Goal: Check status

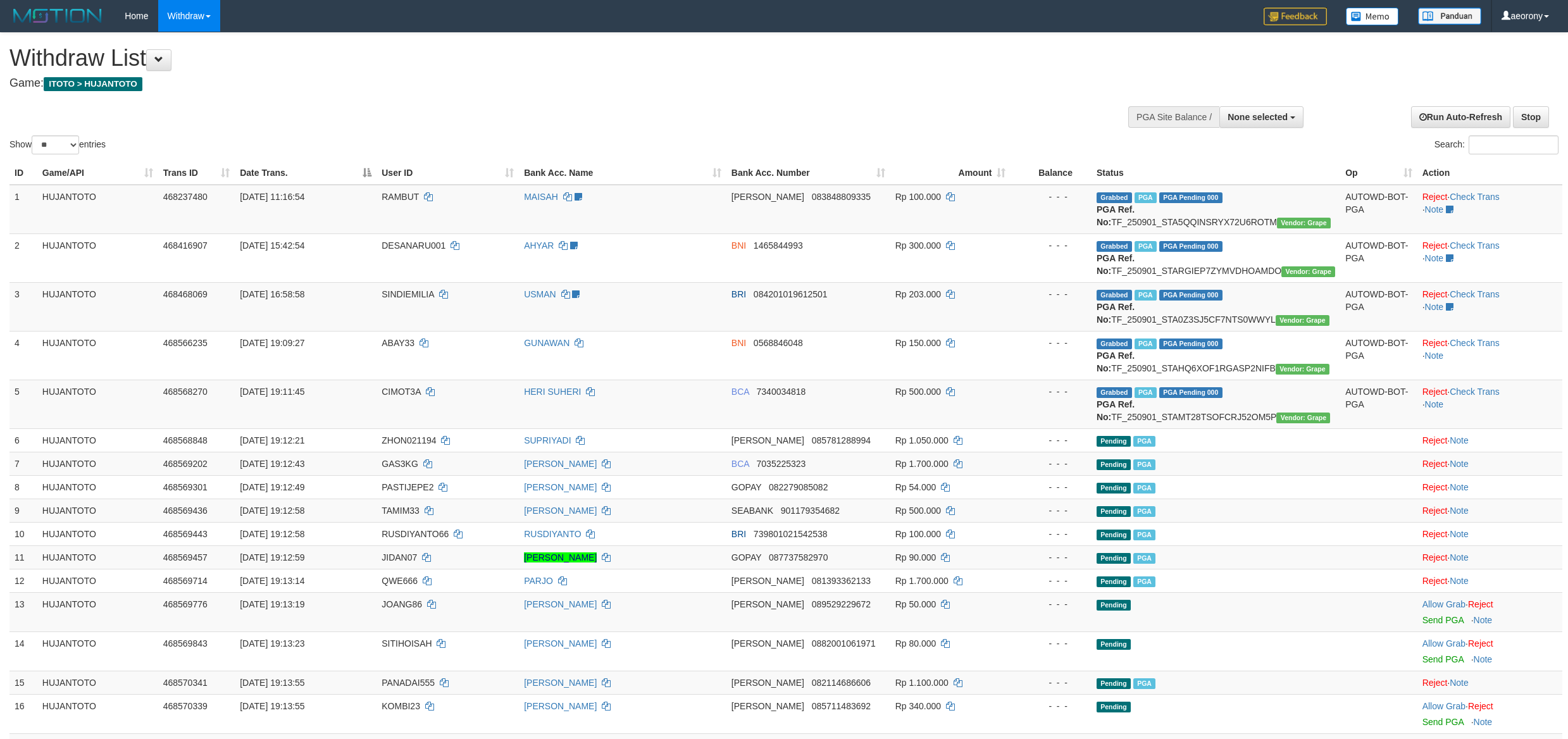
select select
select select "**"
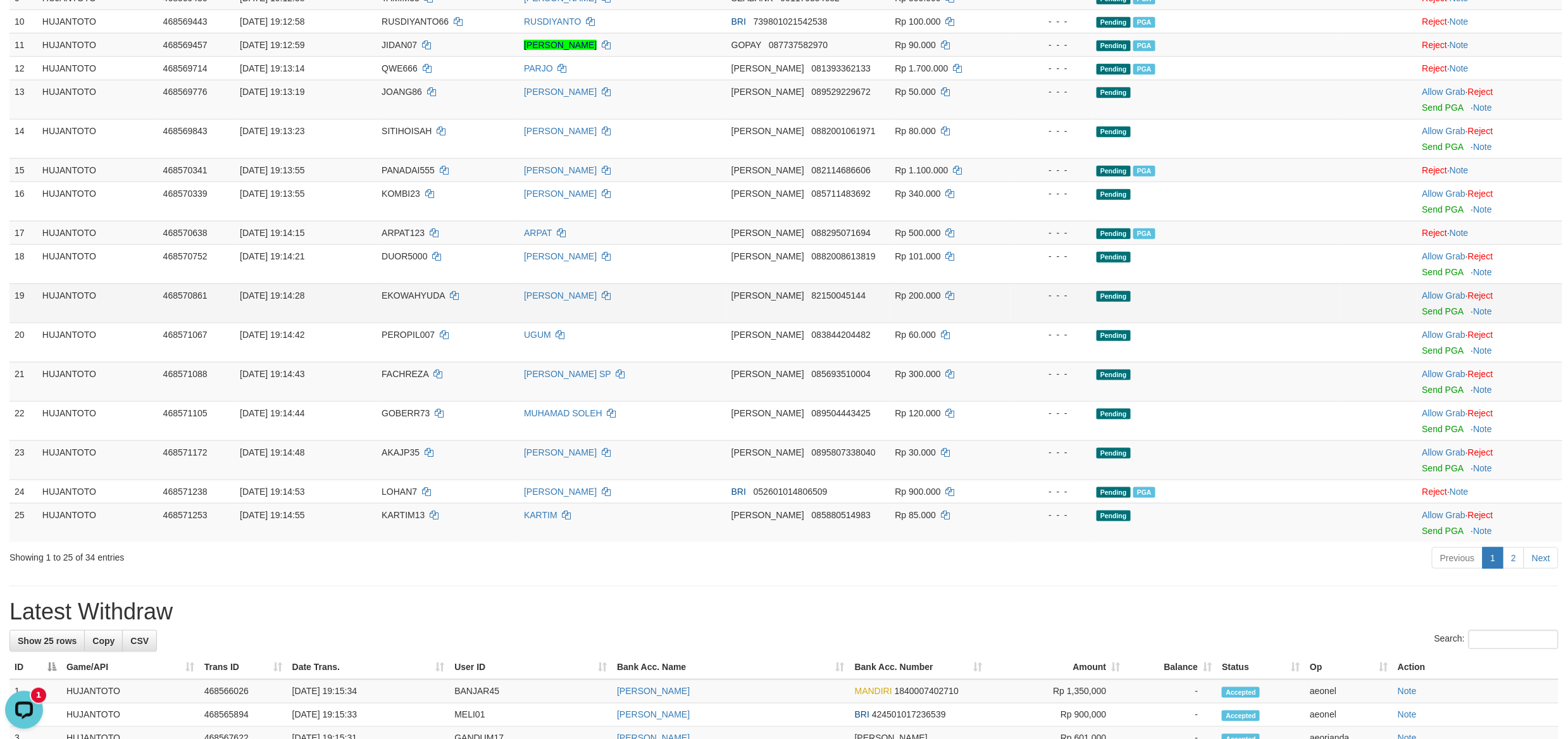
scroll to position [506, 0]
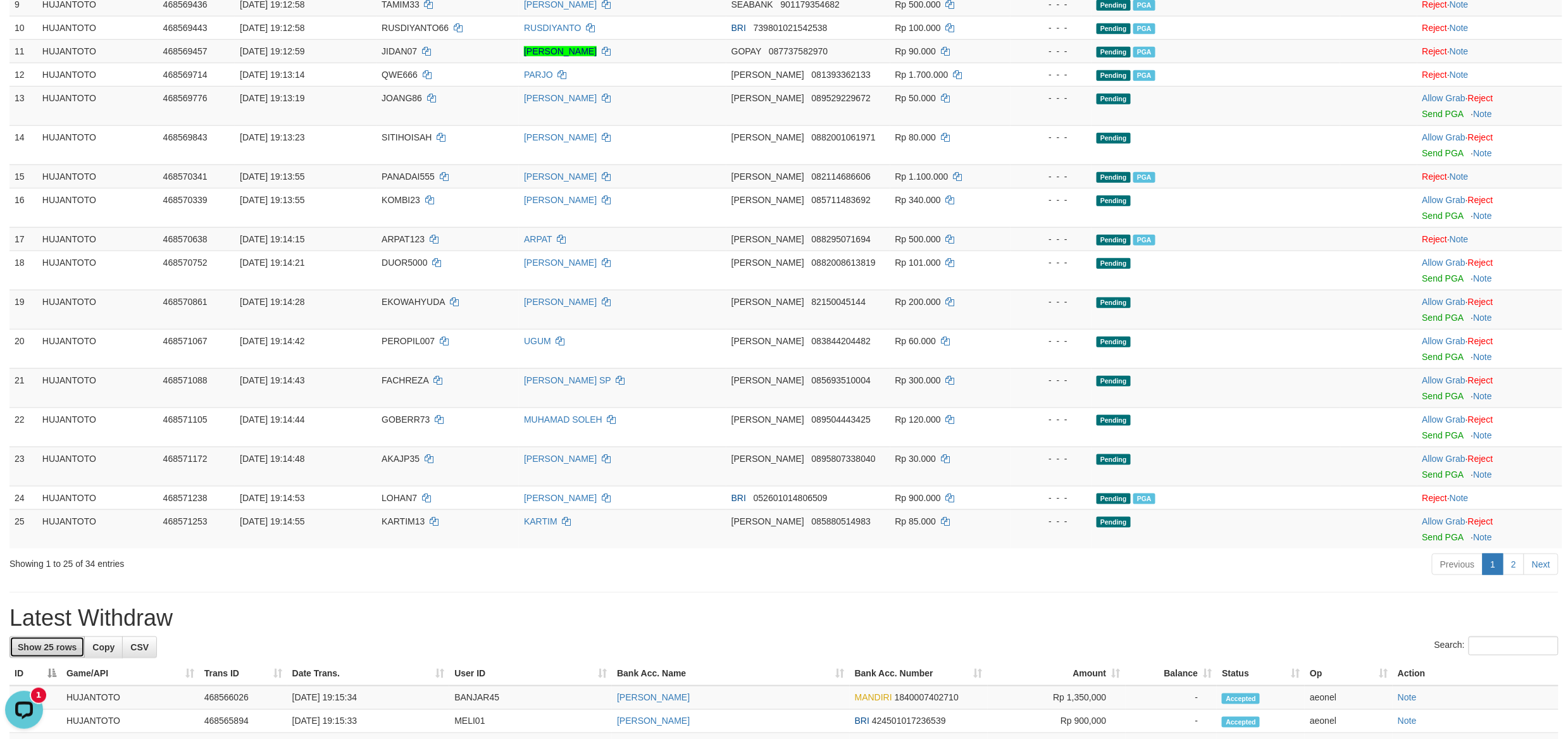
click at [54, 652] on span "Show 25 rows" at bounding box center [47, 647] width 59 height 10
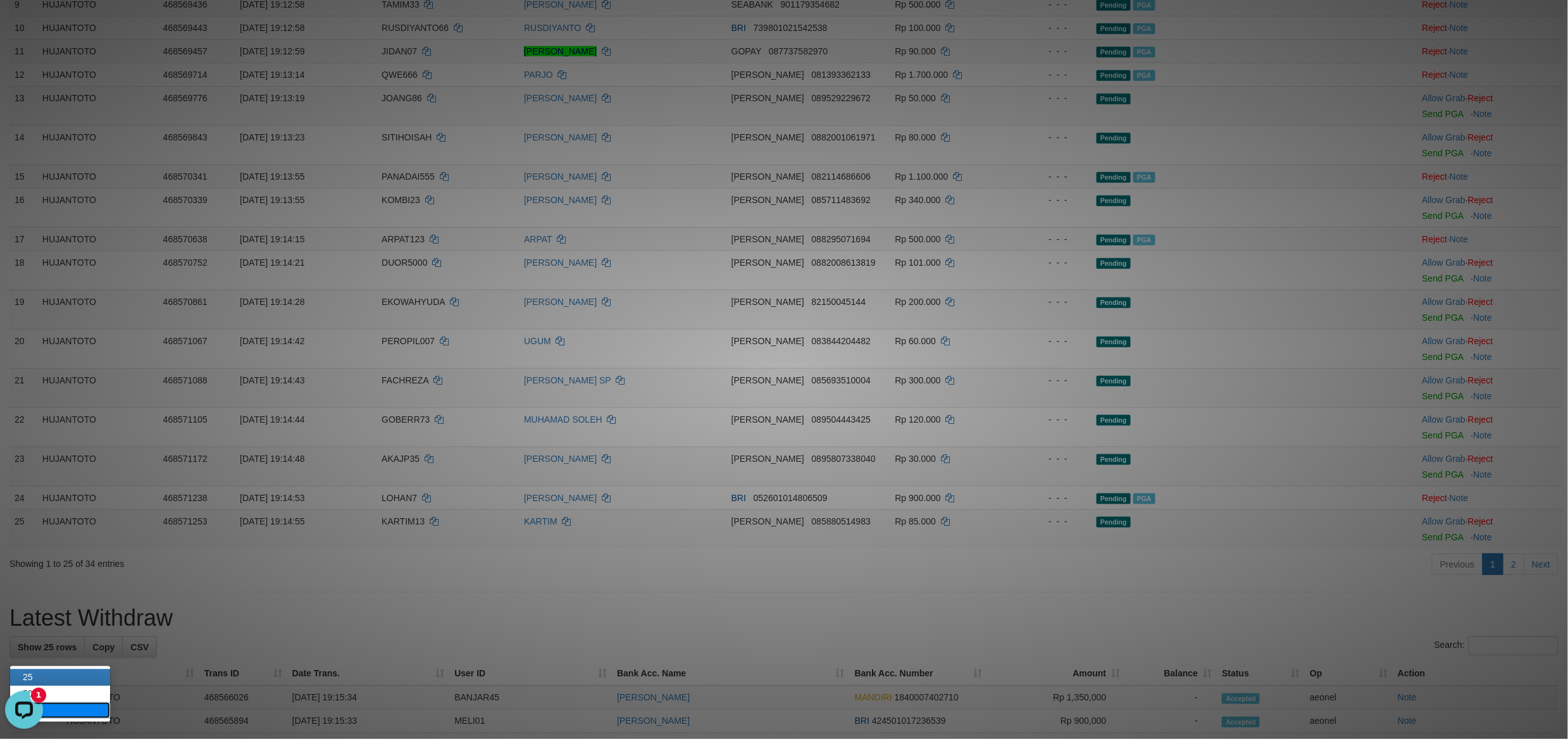
click at [67, 705] on link "100" at bounding box center [60, 710] width 100 height 17
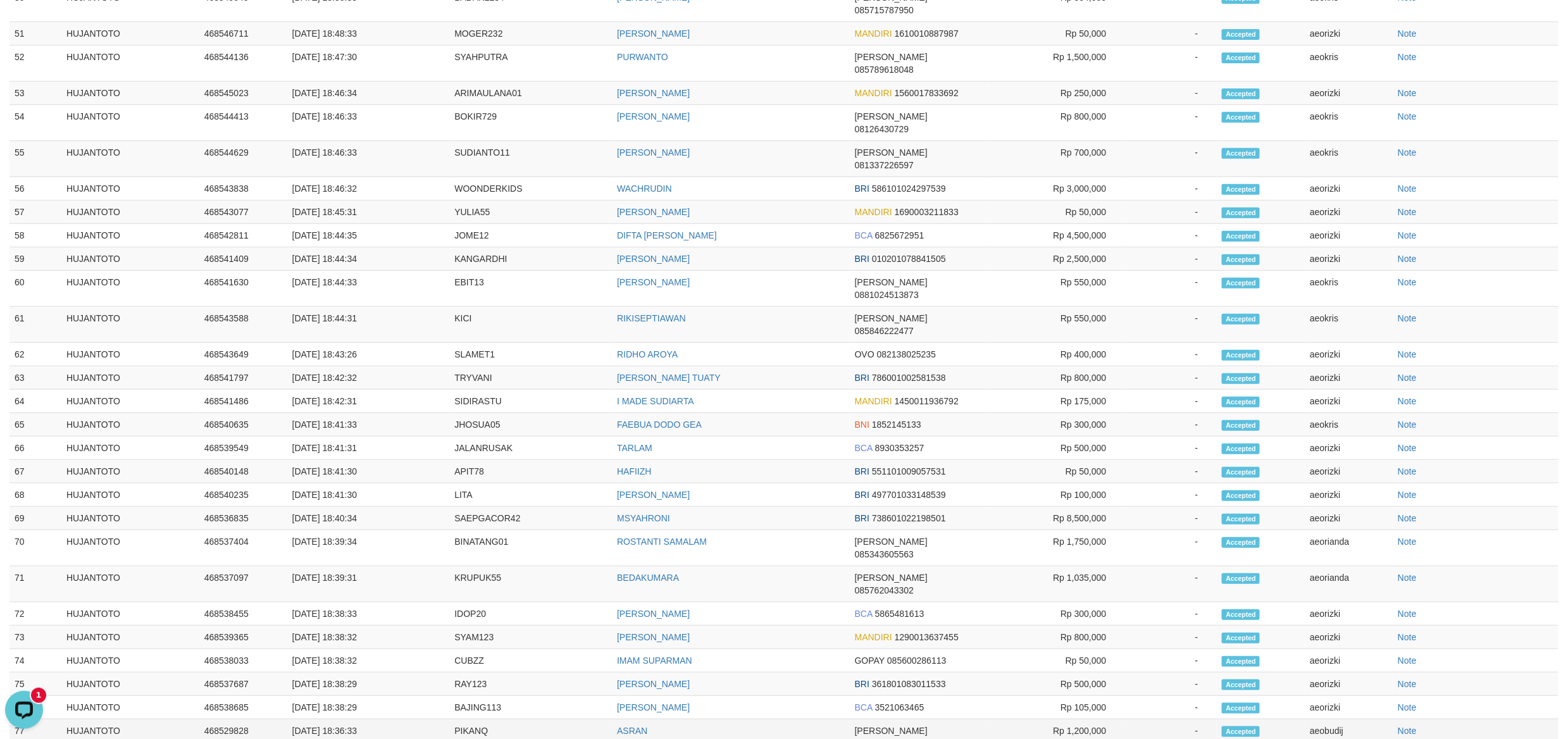
scroll to position [2614, 0]
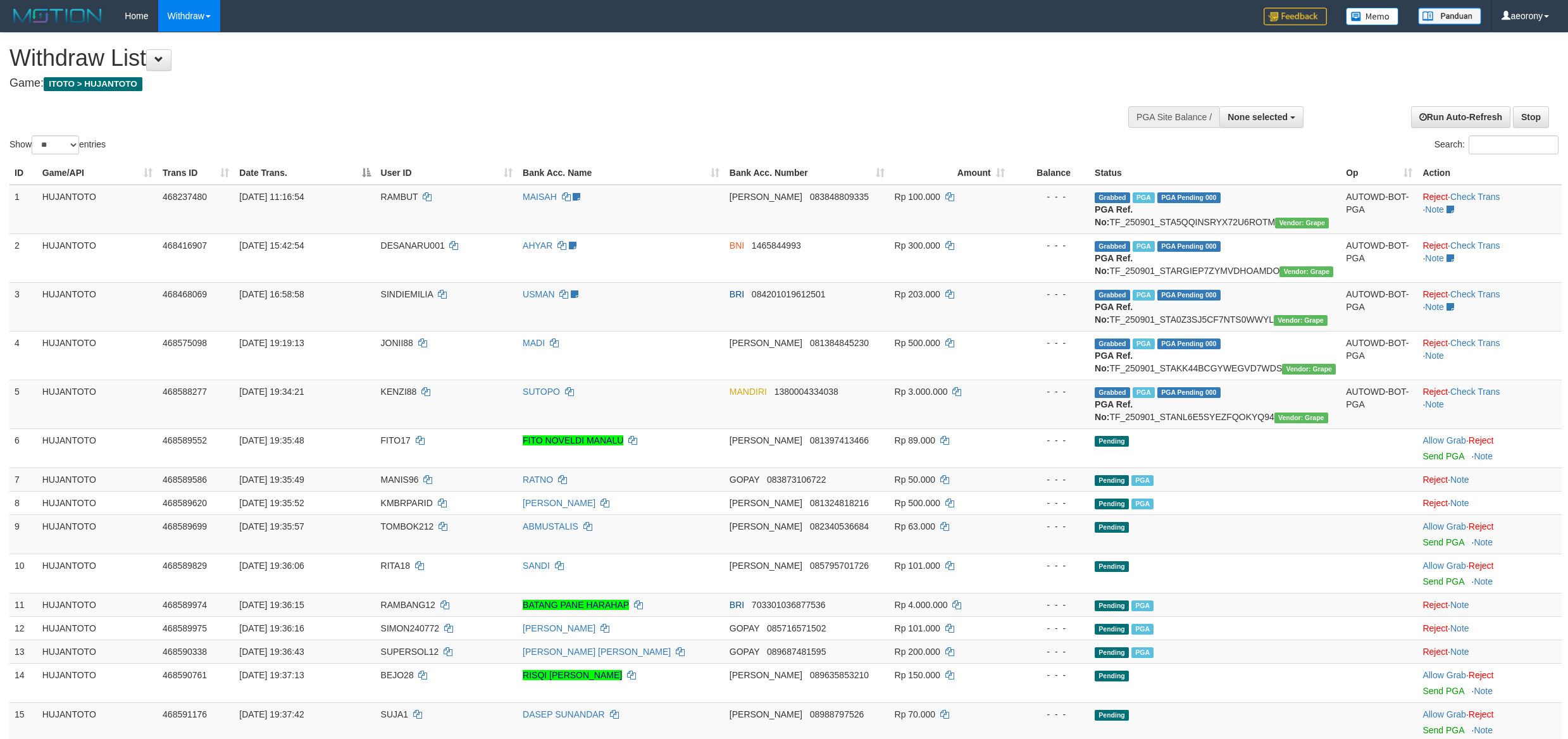
select select
select select "**"
click at [1497, 395] on link "Check Trans" at bounding box center [1475, 391] width 50 height 10
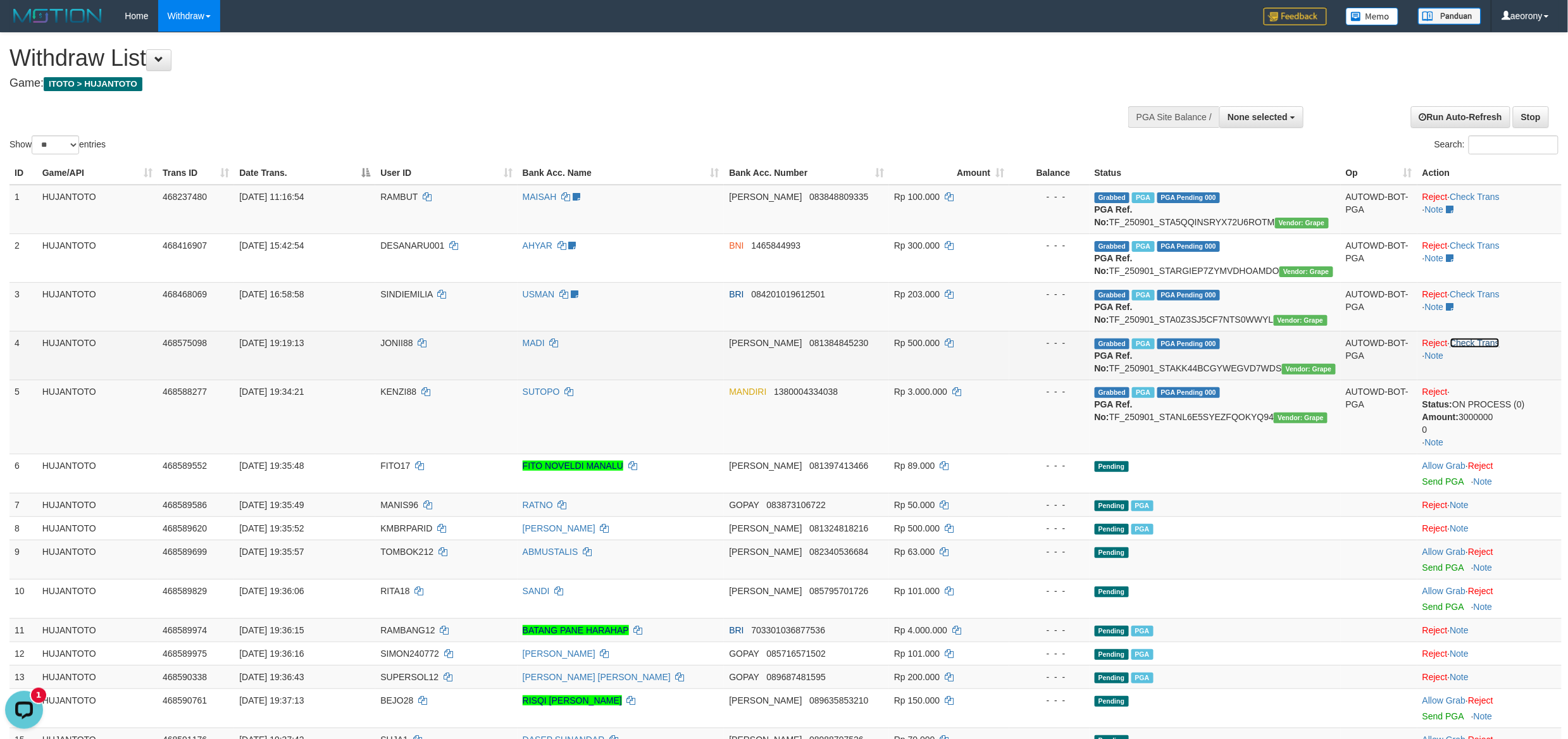
click at [1483, 342] on link "Check Trans" at bounding box center [1475, 343] width 50 height 10
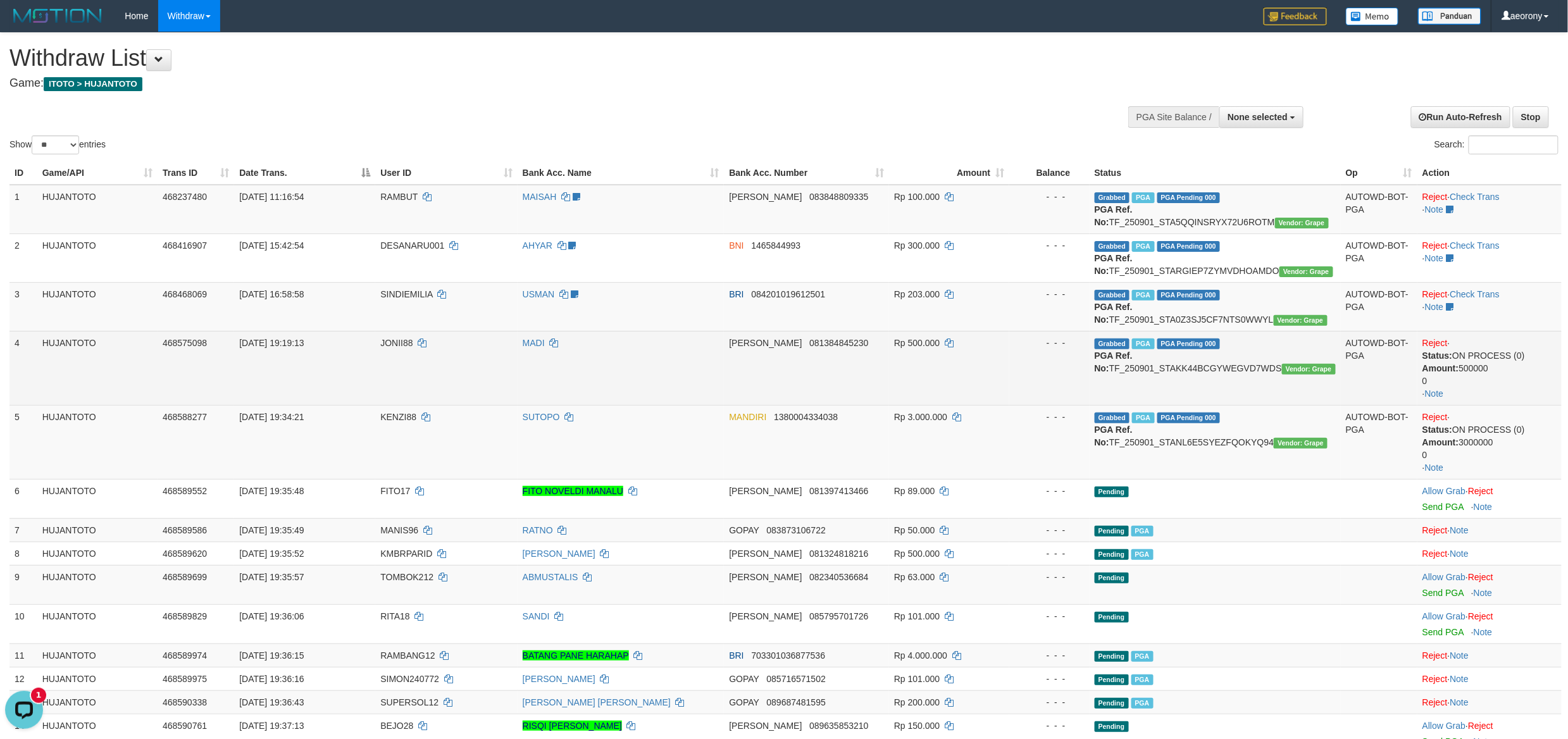
click at [411, 344] on span "JONII88" at bounding box center [397, 343] width 32 height 10
click at [405, 344] on span "JONII88" at bounding box center [397, 343] width 32 height 10
copy span "JONII88"
